Goal: Task Accomplishment & Management: Manage account settings

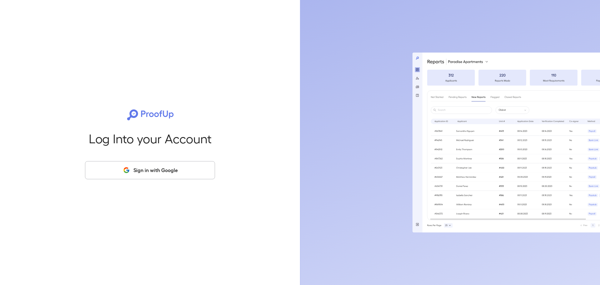
click at [171, 174] on button "Sign in with Google" at bounding box center [150, 170] width 130 height 18
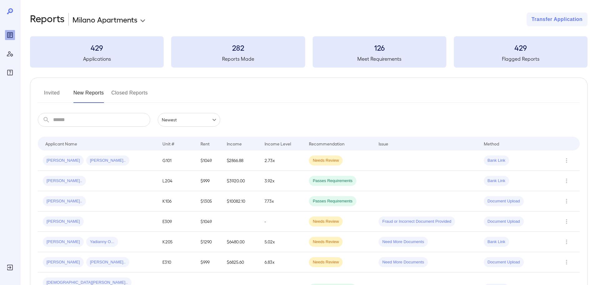
click at [55, 92] on button "Invited" at bounding box center [52, 95] width 28 height 15
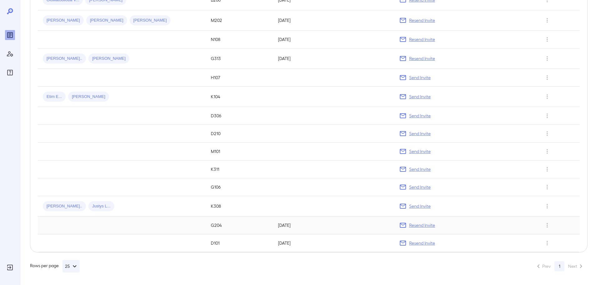
scroll to position [65, 0]
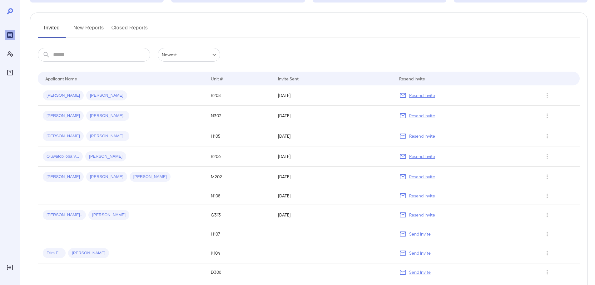
click at [91, 56] on input "text" at bounding box center [101, 55] width 97 height 14
drag, startPoint x: 92, startPoint y: 23, endPoint x: 93, endPoint y: 27, distance: 3.5
click at [92, 24] on button "New Reports" at bounding box center [88, 30] width 31 height 15
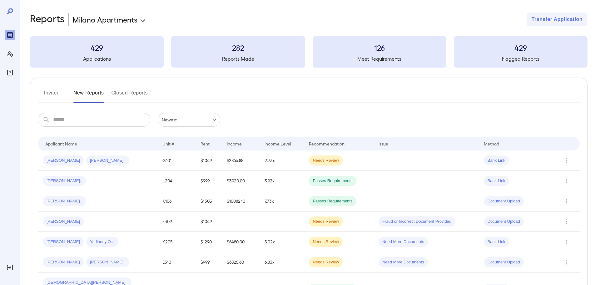
click at [133, 94] on button "Closed Reports" at bounding box center [130, 95] width 37 height 15
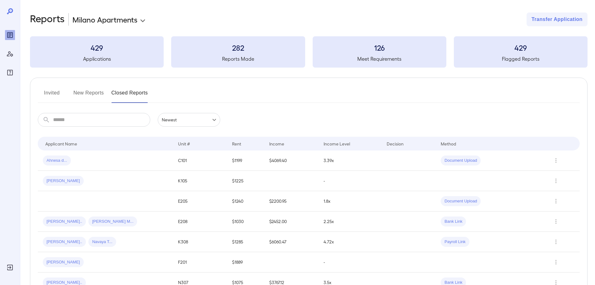
click at [97, 95] on button "New Reports" at bounding box center [88, 95] width 31 height 15
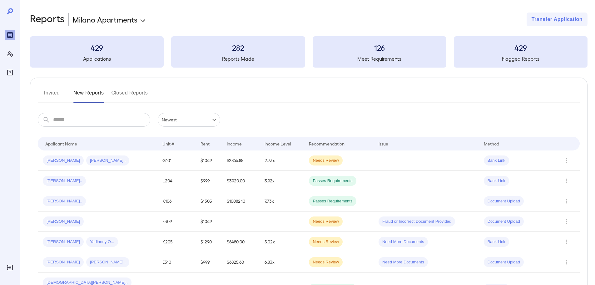
click at [51, 93] on button "Invited" at bounding box center [52, 95] width 28 height 15
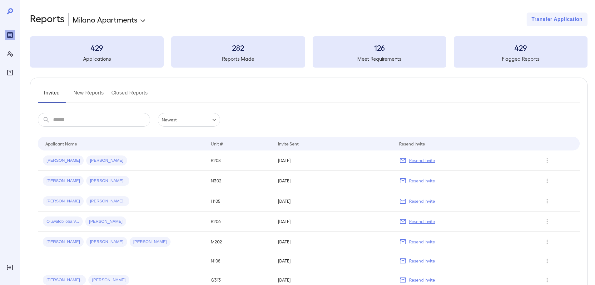
click at [93, 94] on button "New Reports" at bounding box center [88, 95] width 31 height 15
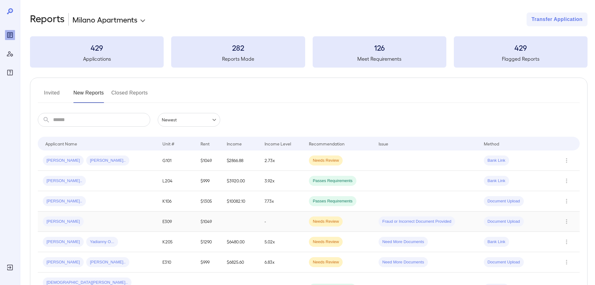
click at [54, 219] on span "[PERSON_NAME]" at bounding box center [63, 221] width 41 height 6
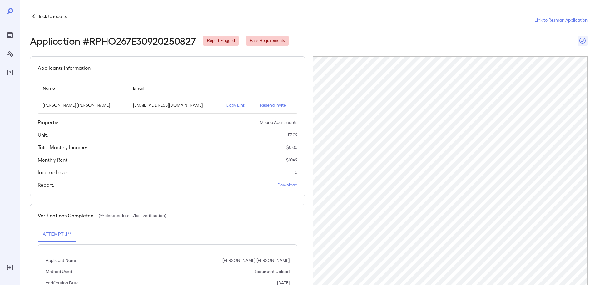
click at [264, 105] on p "Resend Invite" at bounding box center [276, 105] width 32 height 6
click at [260, 104] on p "Resend Invite" at bounding box center [276, 105] width 32 height 6
click at [8, 37] on icon "Reports" at bounding box center [10, 35] width 6 height 6
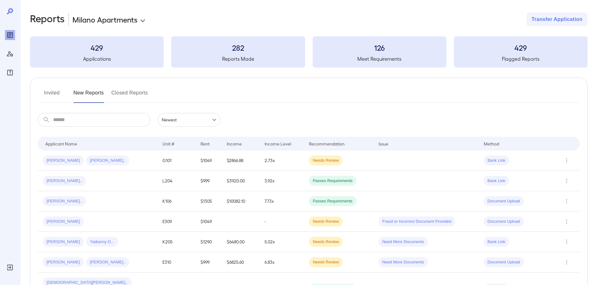
click at [55, 90] on button "Invited" at bounding box center [52, 95] width 28 height 15
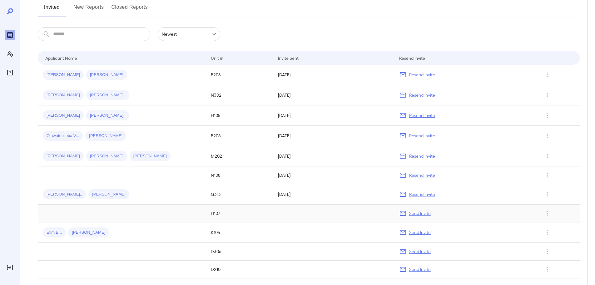
scroll to position [94, 0]
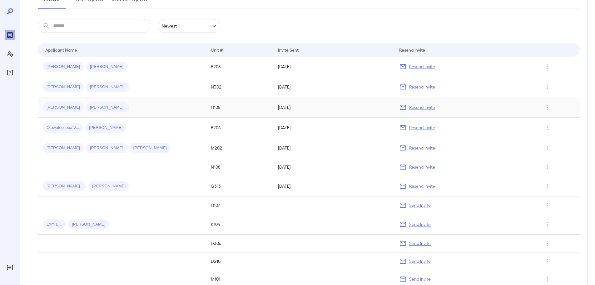
click at [128, 109] on div "[PERSON_NAME] [PERSON_NAME].." at bounding box center [122, 107] width 158 height 10
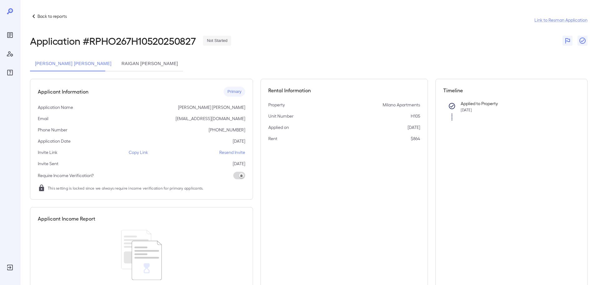
click at [231, 152] on p "Resend Invite" at bounding box center [232, 152] width 26 height 6
click at [159, 61] on button "Raigan [PERSON_NAME]" at bounding box center [150, 63] width 67 height 15
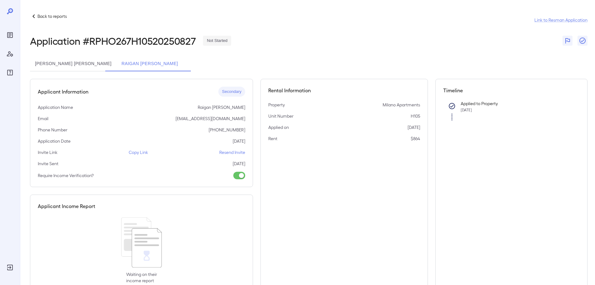
click at [225, 153] on p "Resend Invite" at bounding box center [232, 152] width 26 height 6
click at [84, 60] on button "[PERSON_NAME] [PERSON_NAME]" at bounding box center [73, 63] width 87 height 15
